Goal: Information Seeking & Learning: Learn about a topic

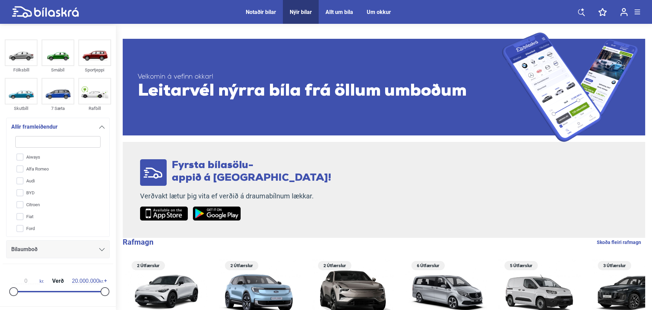
type input "s"
checkbox input "false"
type input "su"
checkbox input "false"
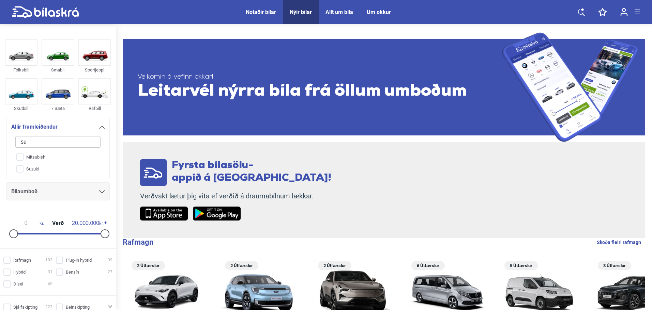
type input "suu"
checkbox input "false"
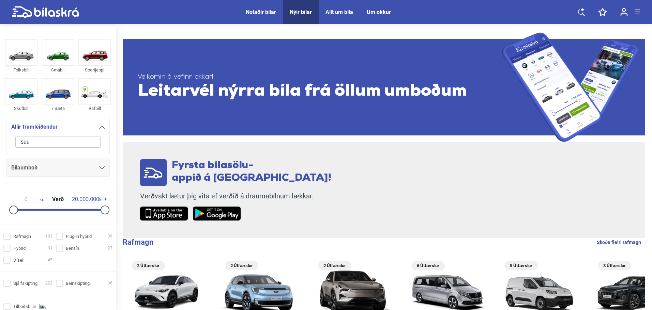
type input "su"
checkbox input "false"
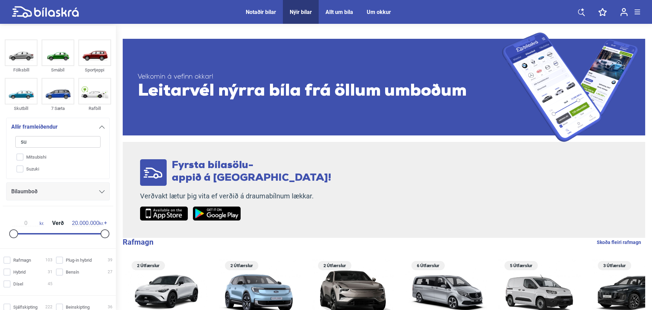
type input "suz"
checkbox input "false"
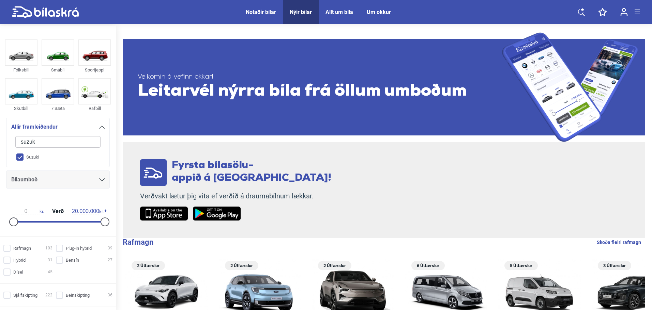
type input "suzuki"
checkbox input "true"
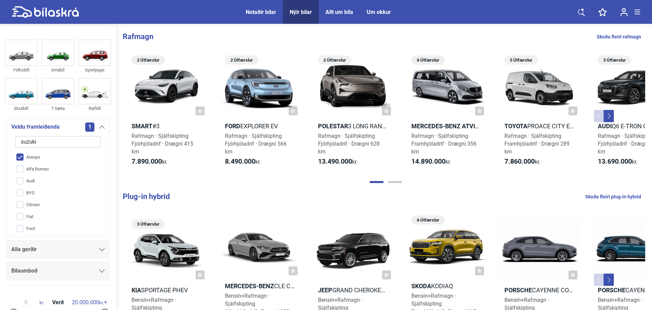
checkbox input "false"
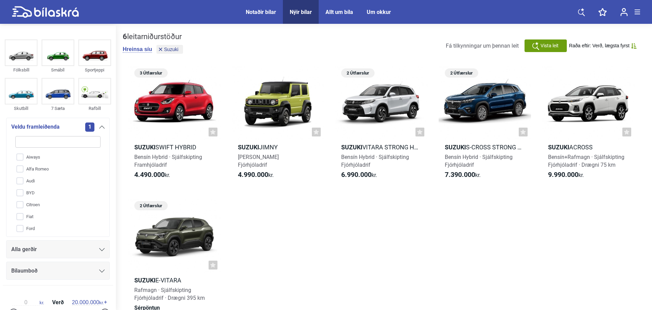
click at [40, 139] on input "search" at bounding box center [57, 142] width 85 height 12
click at [586, 104] on div at bounding box center [588, 103] width 93 height 74
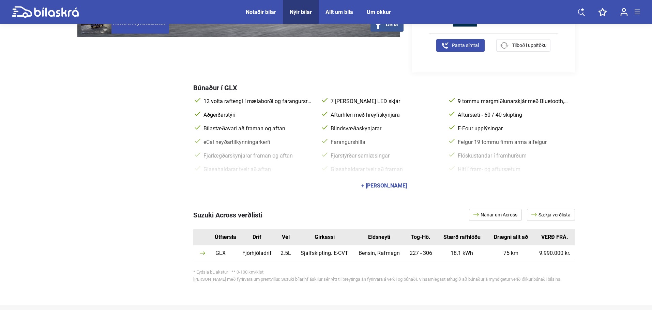
scroll to position [273, 0]
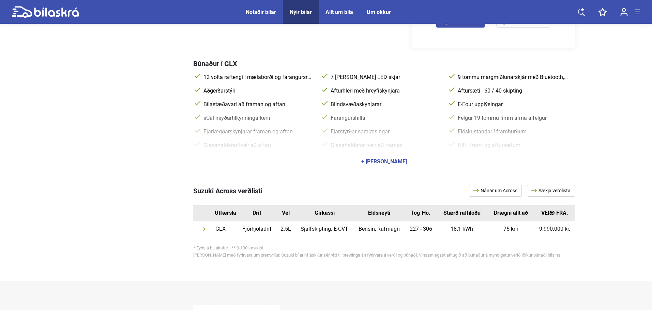
click at [376, 167] on div "+ [PERSON_NAME]" at bounding box center [384, 161] width 382 height 19
click at [376, 166] on div "+ [PERSON_NAME]" at bounding box center [384, 161] width 382 height 19
click at [377, 166] on div "+ [PERSON_NAME]" at bounding box center [384, 161] width 382 height 19
click at [382, 163] on div "+ [PERSON_NAME]" at bounding box center [384, 161] width 46 height 5
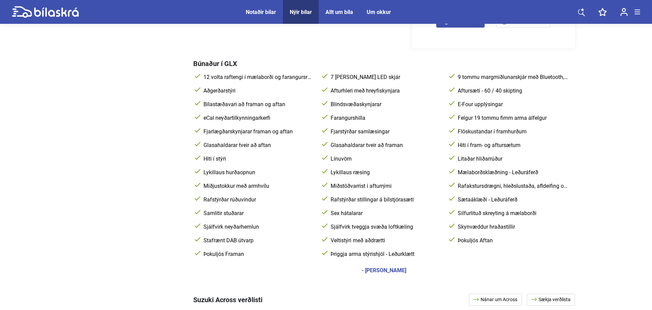
click at [134, 135] on div at bounding box center [130, 159] width 106 height 222
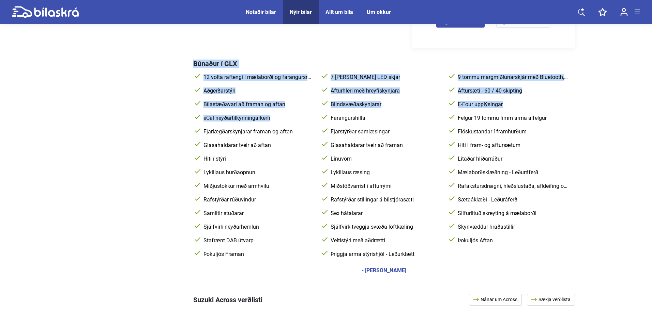
drag, startPoint x: 185, startPoint y: 54, endPoint x: 384, endPoint y: 127, distance: 211.7
click at [327, 126] on div "Búnaður í GLX 12 volta raftengi í mælaborði og farangursrými ( 220 volta innstu…" at bounding box center [325, 164] width 497 height 232
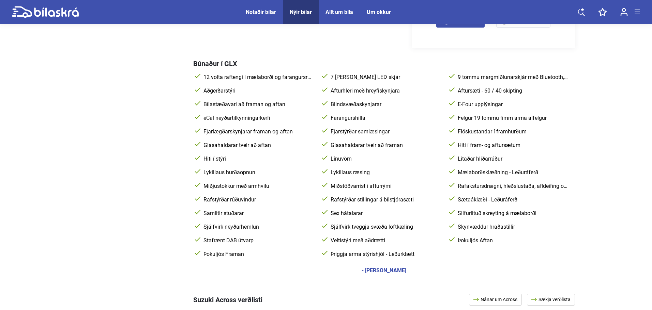
click at [390, 128] on div "12 volta raftengi í mælaborði og farangursrými ( 220 volta innstunga í farangur…" at bounding box center [384, 166] width 382 height 191
click at [124, 198] on div at bounding box center [130, 159] width 106 height 222
